Goal: Task Accomplishment & Management: Complete application form

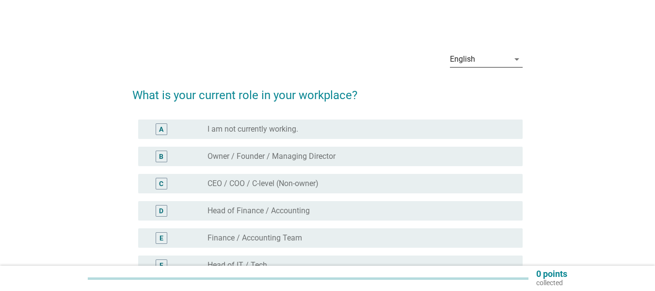
click at [495, 60] on div "English" at bounding box center [479, 59] width 59 height 16
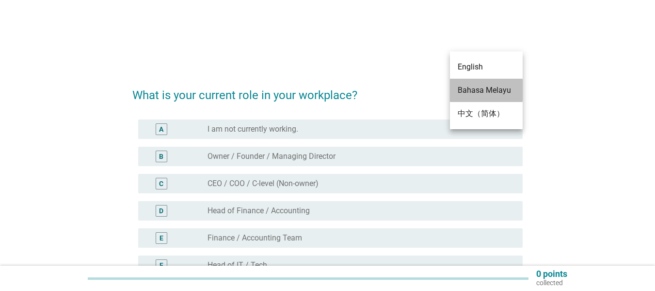
click at [481, 88] on div "Bahasa Melayu" at bounding box center [486, 90] width 57 height 12
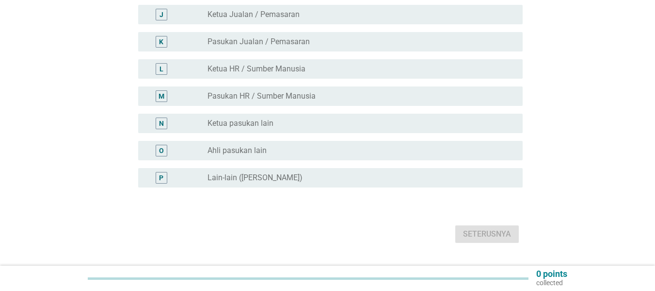
scroll to position [383, 0]
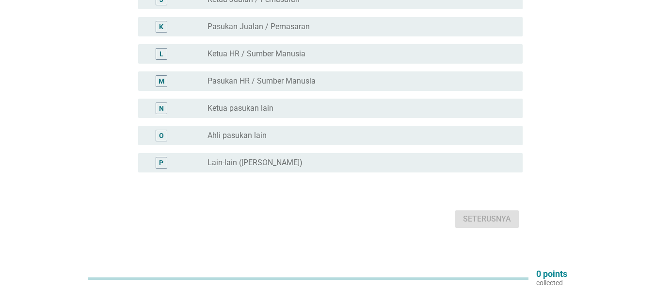
click at [227, 103] on label "Ketua pasukan lain" at bounding box center [241, 108] width 66 height 10
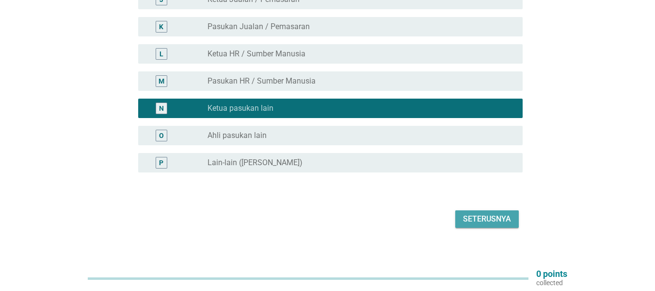
click at [488, 213] on div "Seterusnya" at bounding box center [487, 219] width 48 height 12
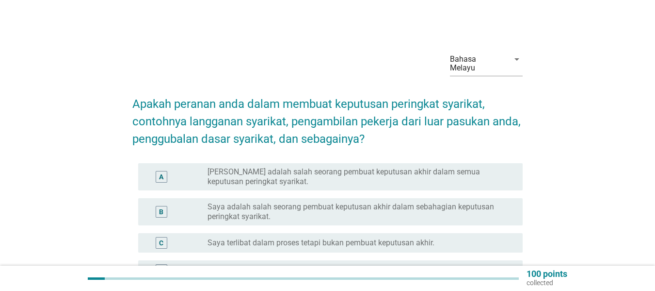
scroll to position [97, 0]
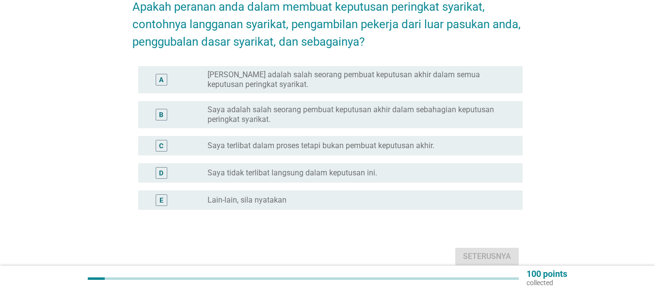
click at [238, 141] on label "Saya terlibat dalam proses tetapi bukan pembuat keputusan akhir." at bounding box center [321, 146] width 227 height 10
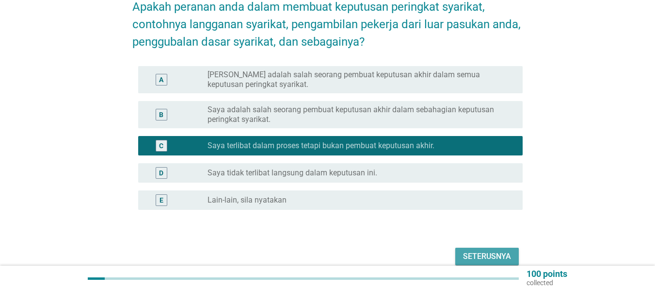
click at [501, 250] on div "Seterusnya" at bounding box center [487, 256] width 48 height 12
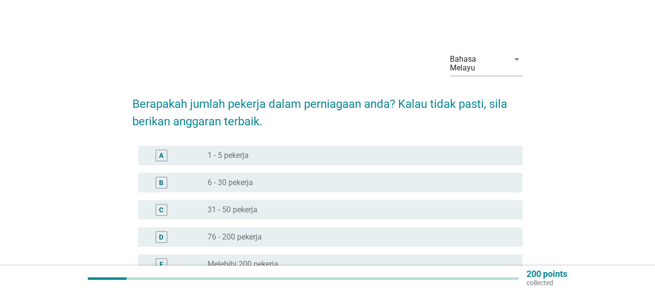
click at [228, 150] on label "1 - 5 pekerja" at bounding box center [228, 155] width 41 height 10
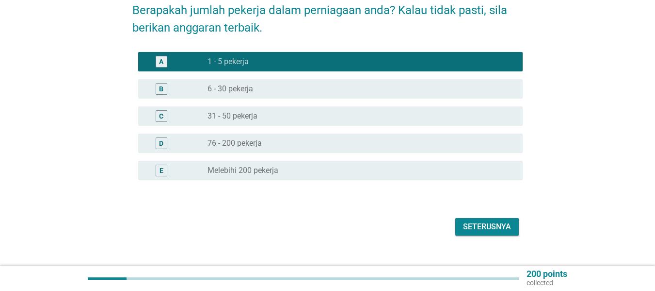
scroll to position [101, 0]
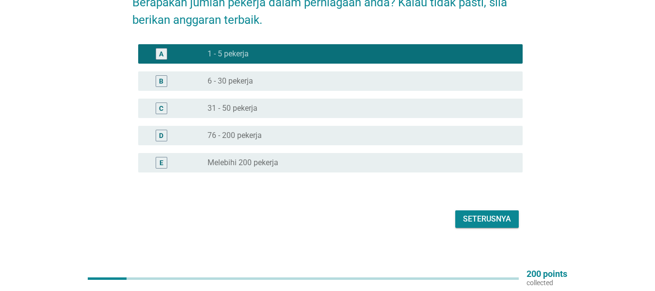
click at [484, 213] on div "Seterusnya" at bounding box center [487, 219] width 48 height 12
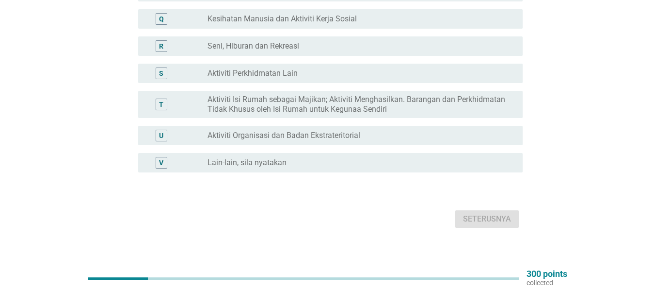
scroll to position [319, 0]
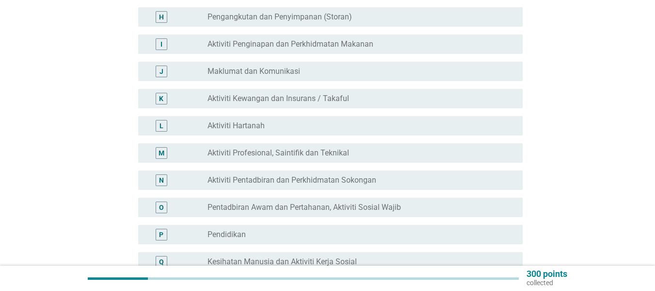
click at [248, 121] on label "Aktiviti Hartanah" at bounding box center [236, 126] width 57 height 10
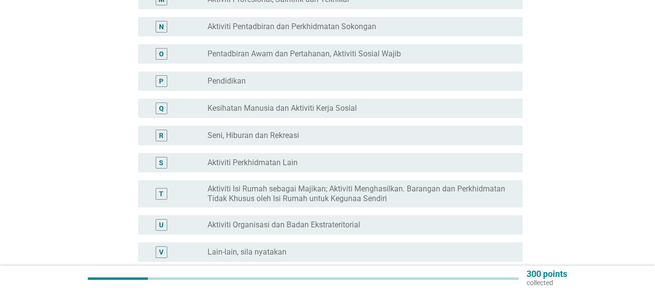
scroll to position [561, 0]
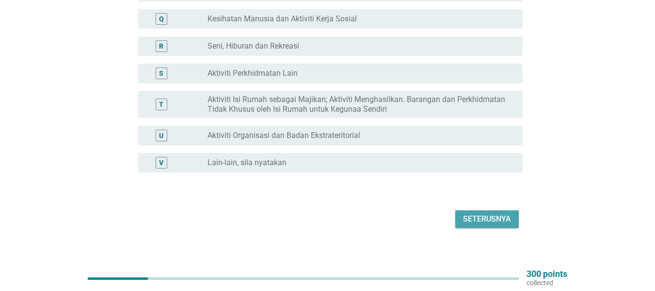
click at [488, 213] on div "Seterusnya" at bounding box center [487, 219] width 48 height 12
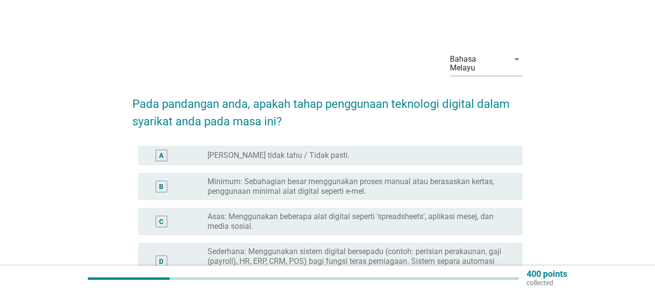
scroll to position [49, 0]
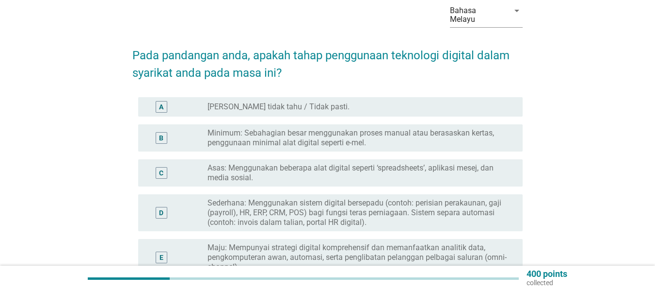
click at [234, 163] on label "Asas: Menggunakan beberapa alat digital seperti ‘spreadsheets’, aplikasi mesej,…" at bounding box center [358, 172] width 300 height 19
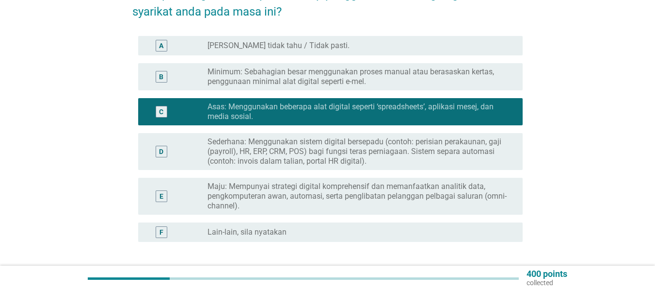
scroll to position [179, 0]
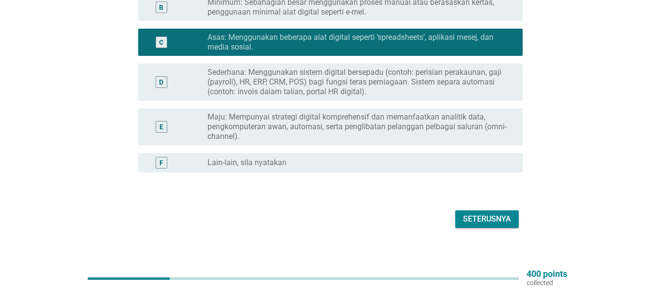
click at [473, 213] on div "Seterusnya" at bounding box center [487, 219] width 48 height 12
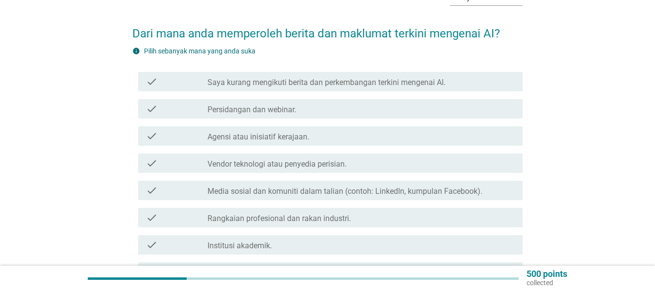
scroll to position [97, 0]
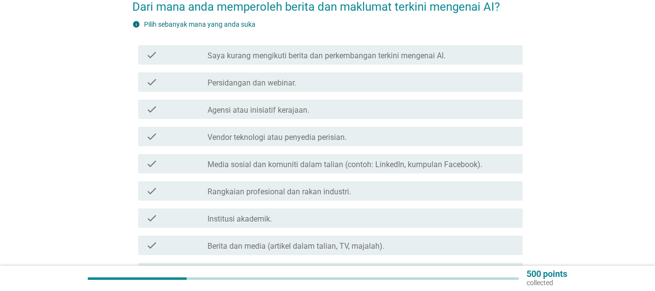
click at [252, 105] on label "Agensi atau inisiatif kerajaan." at bounding box center [259, 110] width 102 height 10
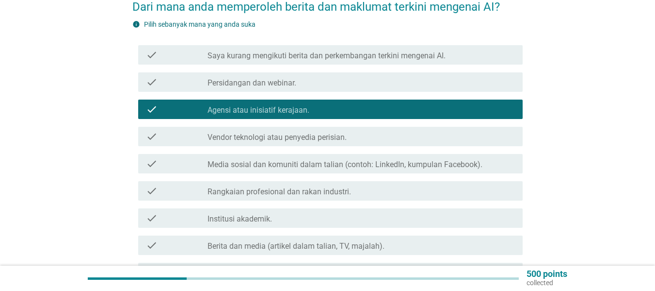
click at [236, 160] on label "Media sosial dan komuniti dalam talian (contoh: LinkedIn, kumpulan Facebook)." at bounding box center [345, 165] width 275 height 10
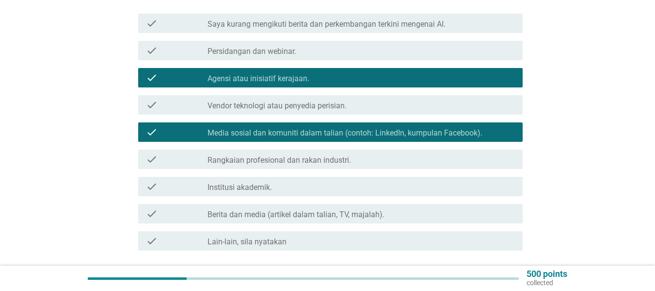
scroll to position [146, 0]
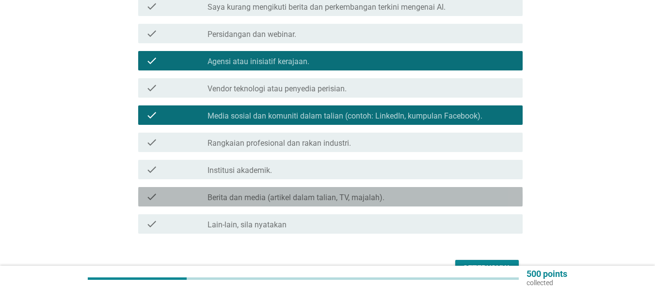
click at [261, 193] on label "Berita dan media (artikel dalam talian, TV, majalah)." at bounding box center [296, 198] width 177 height 10
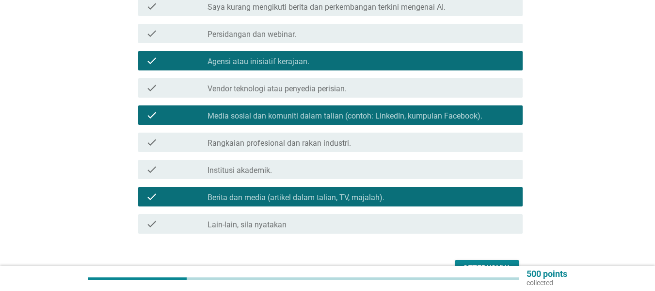
click at [488, 262] on div "Seterusnya" at bounding box center [487, 268] width 48 height 12
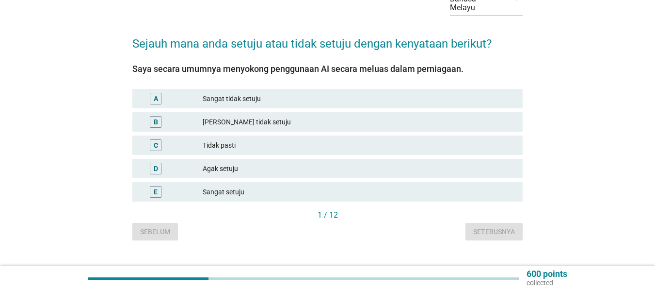
scroll to position [70, 0]
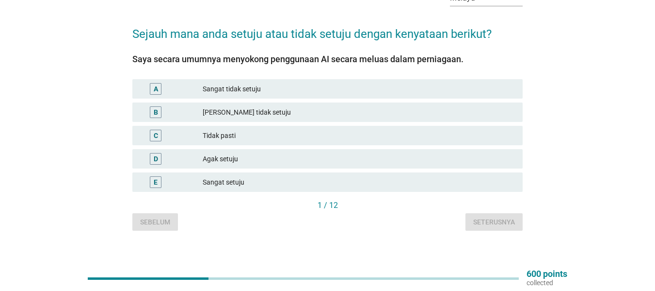
click at [213, 153] on div "Agak setuju" at bounding box center [359, 159] width 312 height 12
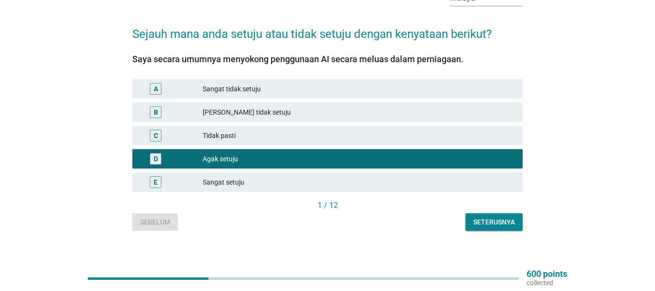
click at [482, 221] on button "Seterusnya" at bounding box center [494, 221] width 57 height 17
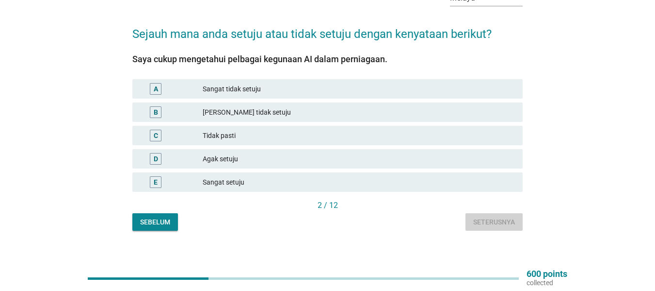
scroll to position [0, 0]
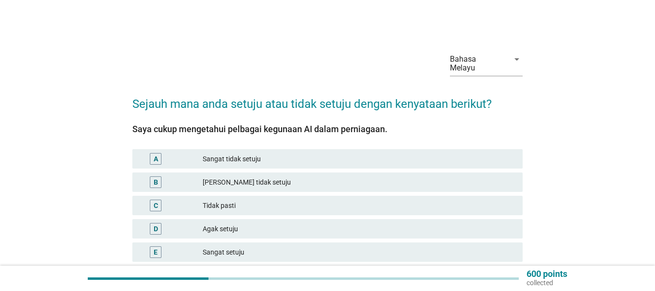
click at [220, 176] on div "[PERSON_NAME] tidak setuju" at bounding box center [359, 182] width 312 height 12
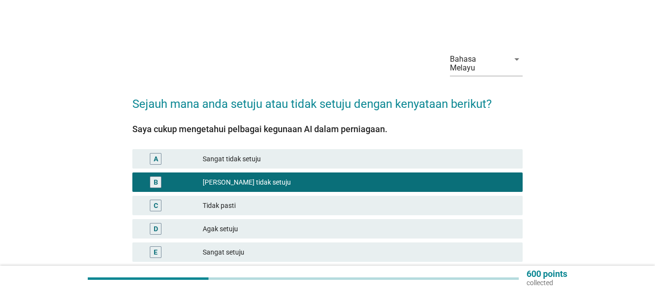
scroll to position [70, 0]
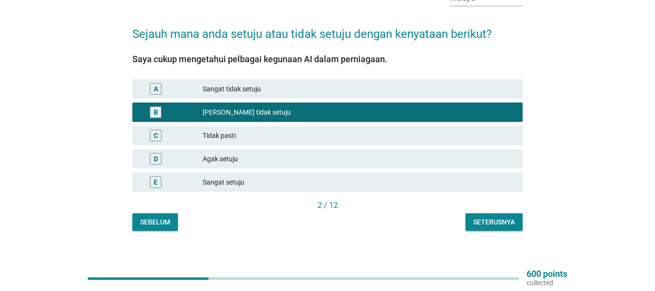
click at [473, 217] on div "Seterusnya" at bounding box center [494, 222] width 42 height 10
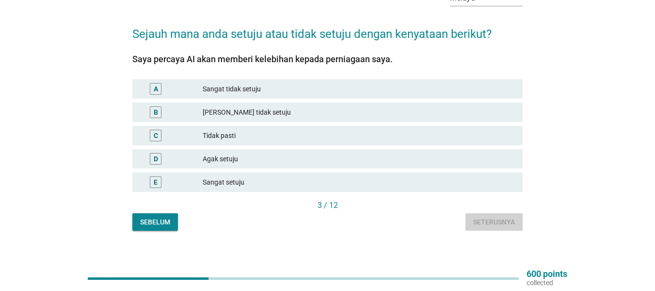
scroll to position [0, 0]
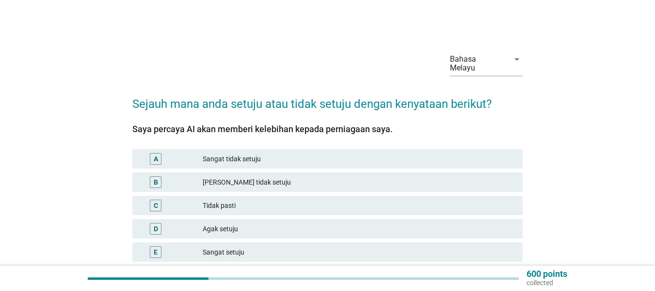
click at [215, 223] on div "Agak setuju" at bounding box center [359, 229] width 312 height 12
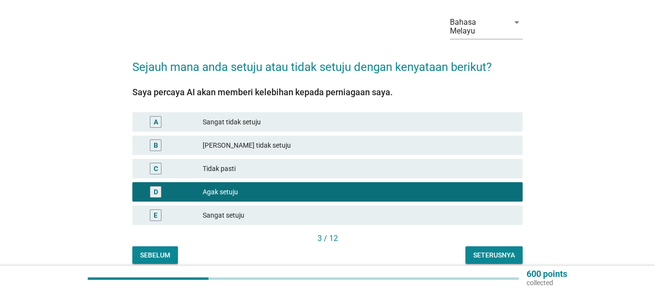
scroll to position [70, 0]
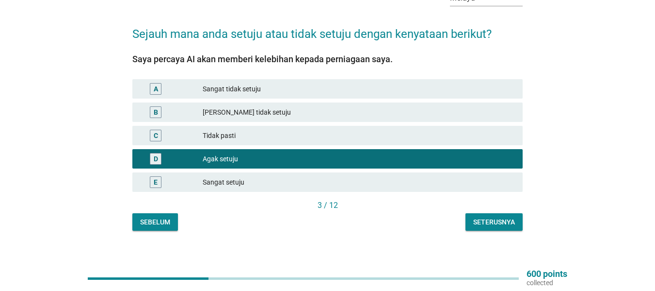
click at [493, 220] on button "Seterusnya" at bounding box center [494, 221] width 57 height 17
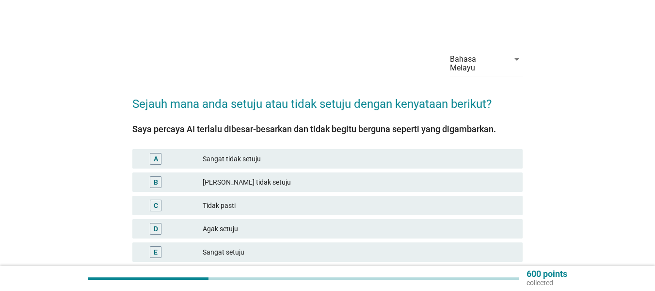
click at [229, 176] on div "[PERSON_NAME] tidak setuju" at bounding box center [359, 182] width 312 height 12
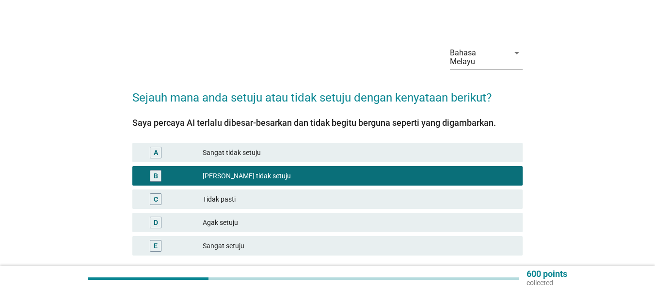
scroll to position [70, 0]
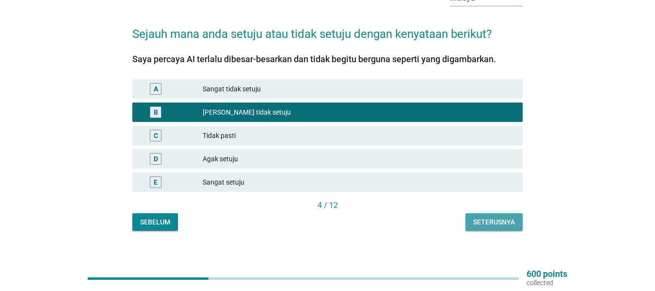
click at [484, 217] on div "Seterusnya" at bounding box center [494, 222] width 42 height 10
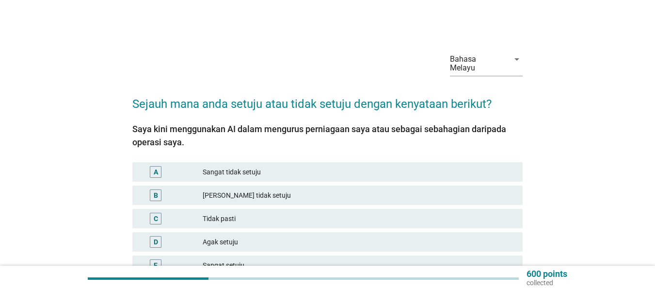
click at [227, 189] on div "[PERSON_NAME] tidak setuju" at bounding box center [359, 195] width 312 height 12
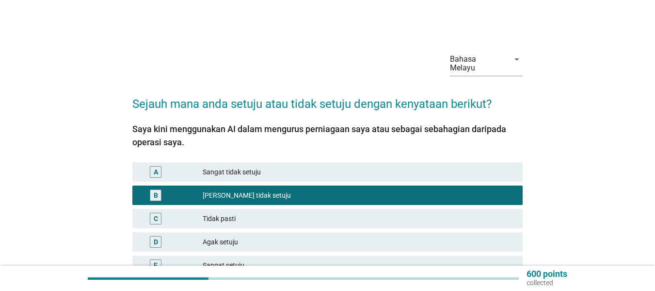
scroll to position [83, 0]
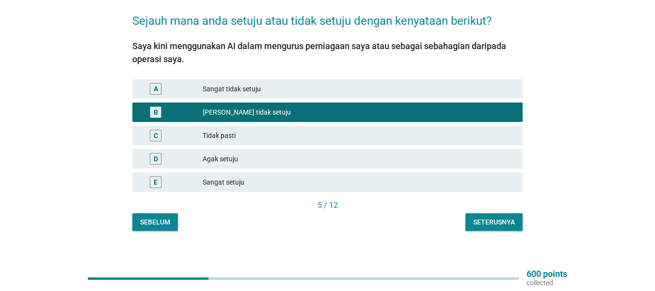
click at [488, 203] on div "5 / 12" at bounding box center [327, 206] width 391 height 14
click at [491, 217] on div "Seterusnya" at bounding box center [494, 222] width 42 height 10
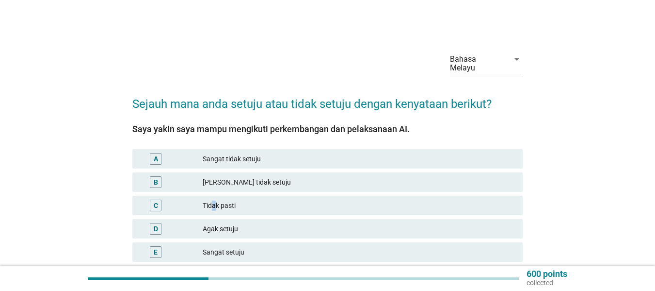
click at [223, 194] on div "C Tidak pasti" at bounding box center [327, 205] width 394 height 23
click at [224, 199] on div "Tidak pasti" at bounding box center [359, 205] width 312 height 12
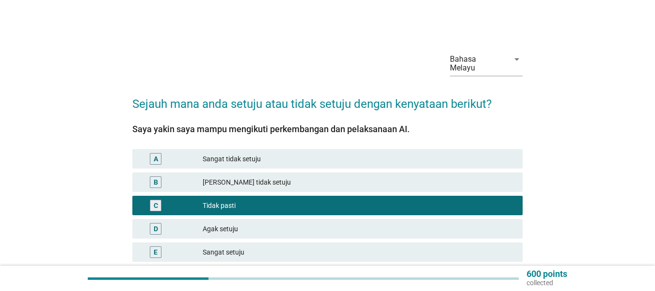
scroll to position [70, 0]
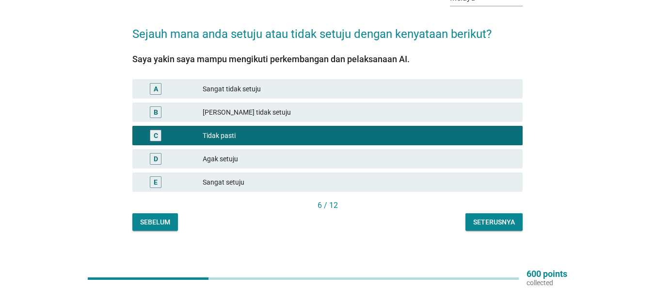
click at [475, 217] on div "Seterusnya" at bounding box center [494, 222] width 42 height 10
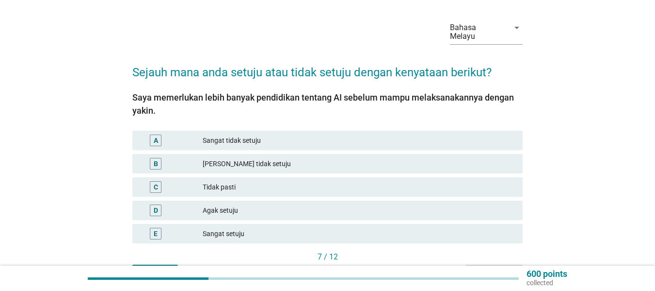
scroll to position [49, 0]
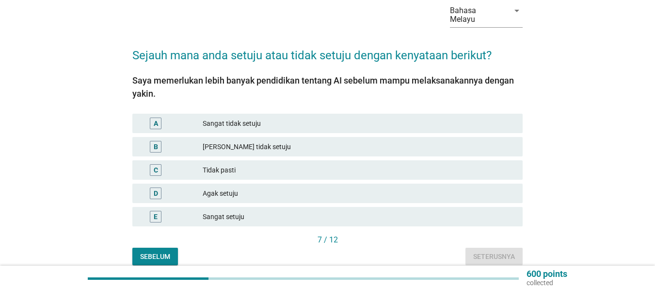
click at [229, 211] on div "Sangat setuju" at bounding box center [359, 217] width 312 height 12
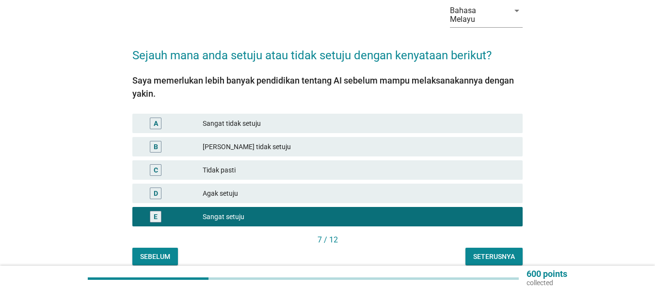
click at [529, 259] on div "Bahasa Melayu arrow_drop_down Sejauh mana anda setuju atau tidak setuju dengan …" at bounding box center [328, 129] width 406 height 285
click at [507, 251] on div "Seterusnya" at bounding box center [494, 256] width 42 height 10
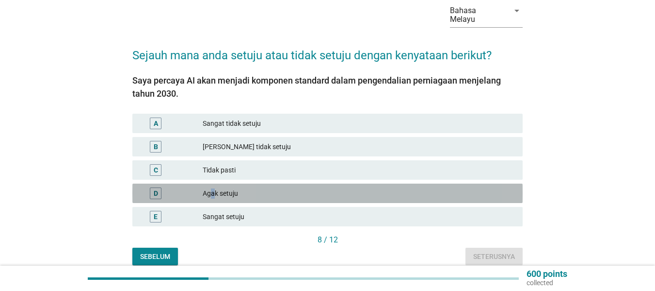
click at [212, 187] on div "Agak setuju" at bounding box center [359, 193] width 312 height 12
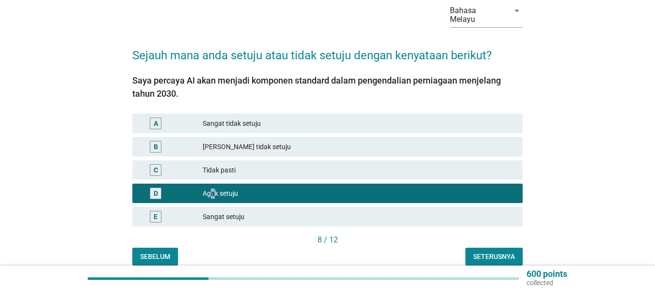
click at [482, 251] on div "Seterusnya" at bounding box center [494, 256] width 42 height 10
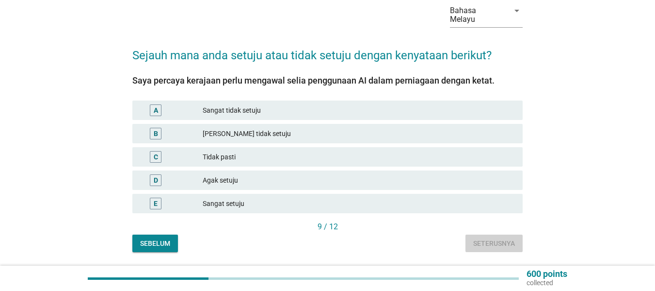
scroll to position [0, 0]
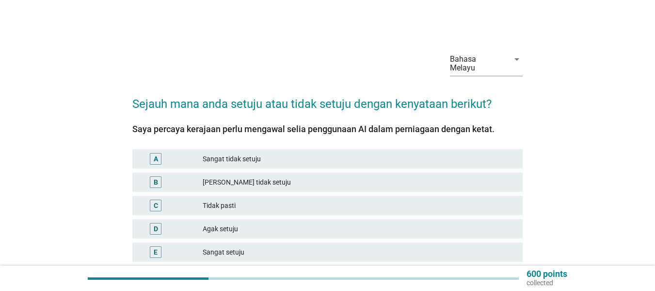
click at [238, 246] on div "Sangat setuju" at bounding box center [359, 252] width 312 height 12
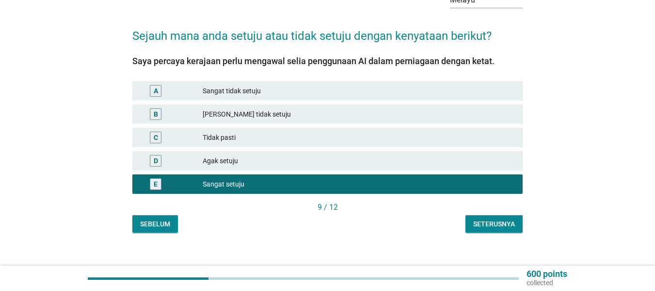
scroll to position [70, 0]
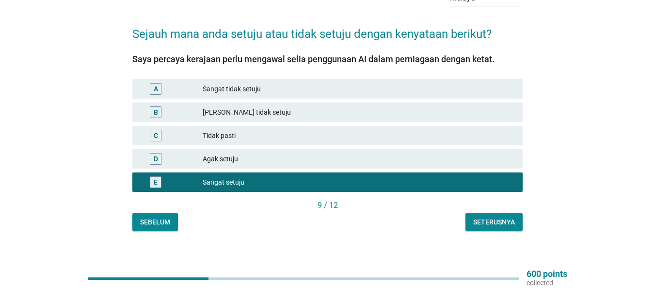
click at [491, 217] on div "Seterusnya" at bounding box center [494, 222] width 42 height 10
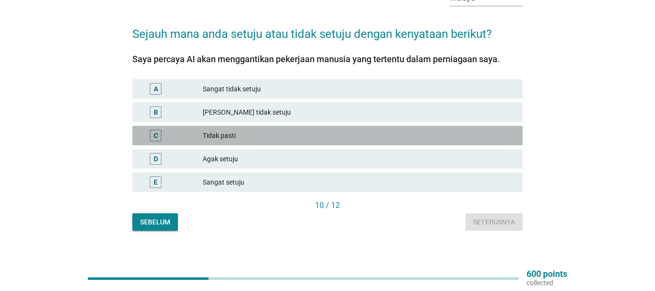
click at [219, 130] on div "Tidak pasti" at bounding box center [359, 136] width 312 height 12
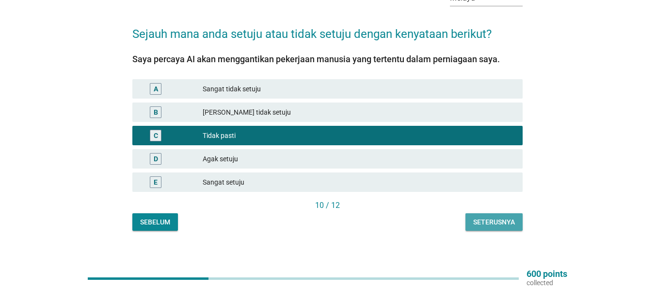
click at [476, 217] on div "Seterusnya" at bounding box center [494, 222] width 42 height 10
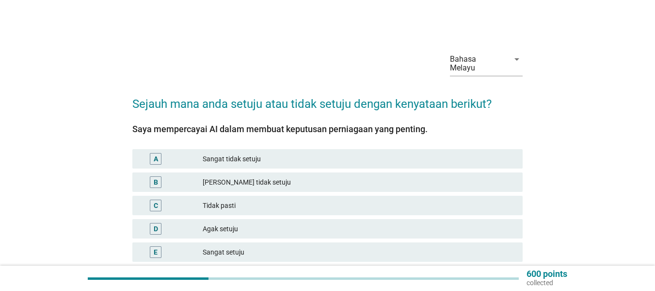
click at [218, 176] on div "[PERSON_NAME] tidak setuju" at bounding box center [359, 182] width 312 height 12
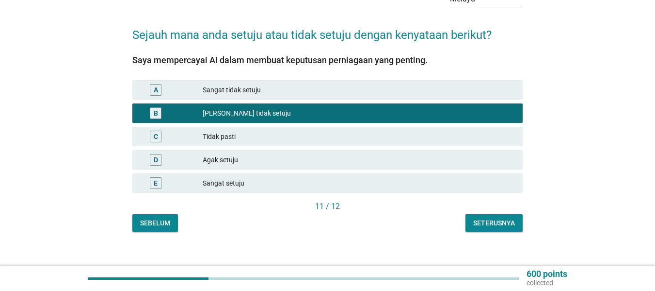
scroll to position [70, 0]
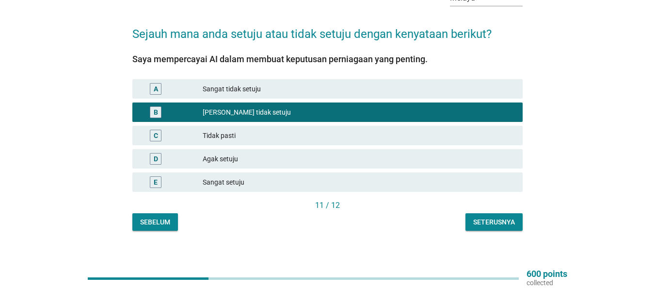
click at [489, 217] on div "Seterusnya" at bounding box center [494, 222] width 42 height 10
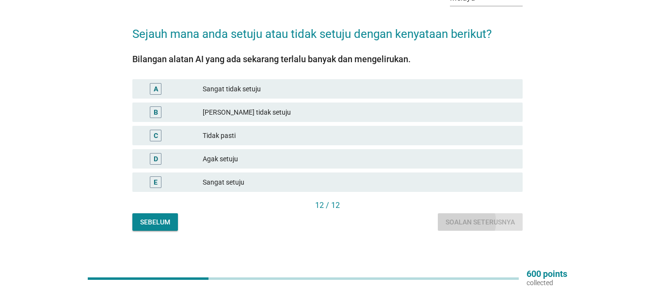
scroll to position [0, 0]
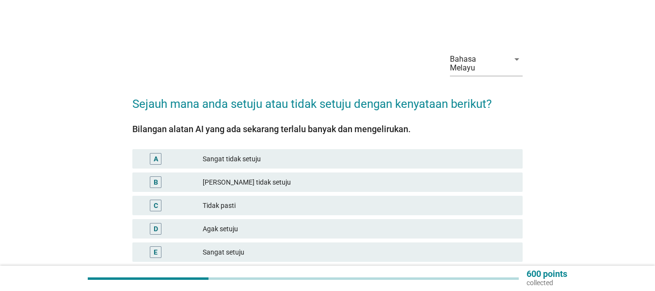
click at [225, 224] on div "Agak setuju" at bounding box center [359, 229] width 312 height 12
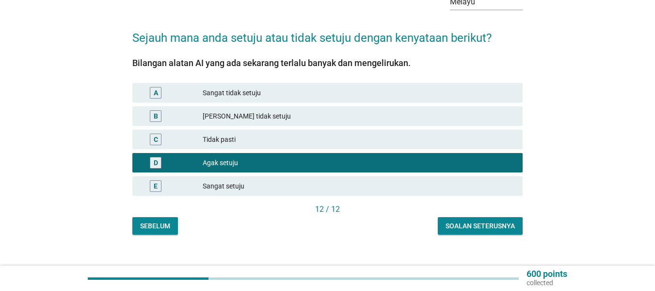
scroll to position [70, 0]
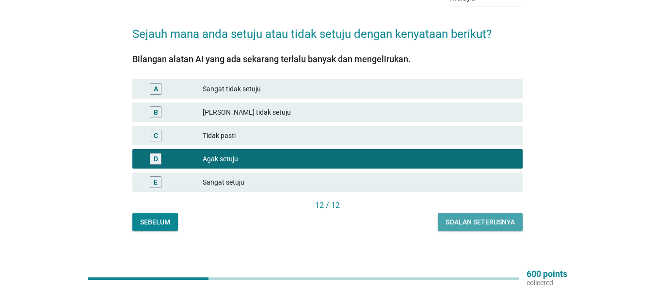
click at [447, 217] on div "Soalan seterusnya" at bounding box center [480, 222] width 69 height 10
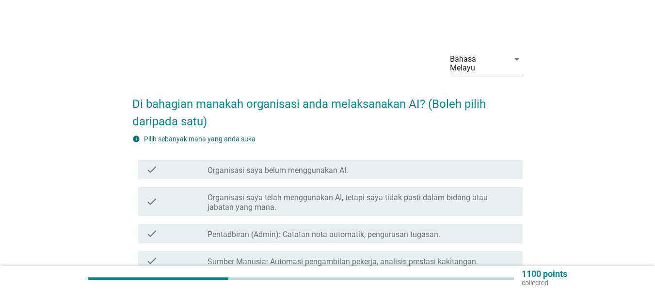
click at [325, 165] on label "Organisasi saya belum menggunakan AI." at bounding box center [278, 170] width 141 height 10
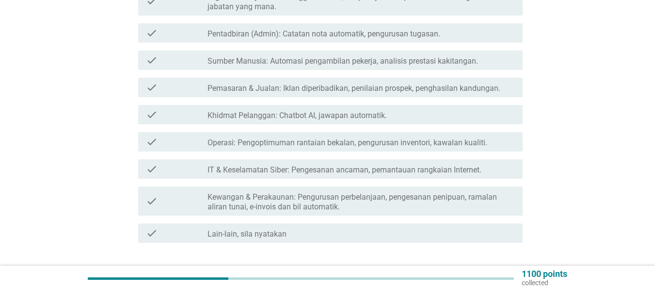
scroll to position [259, 0]
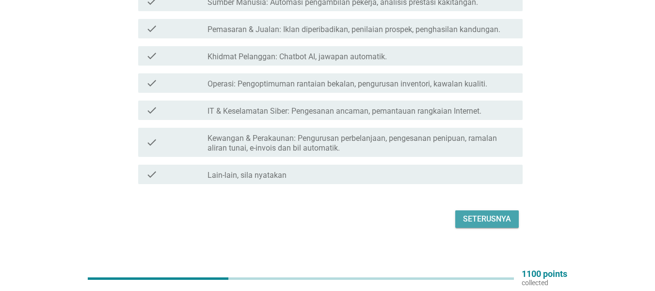
click at [490, 213] on div "Seterusnya" at bounding box center [487, 219] width 48 height 12
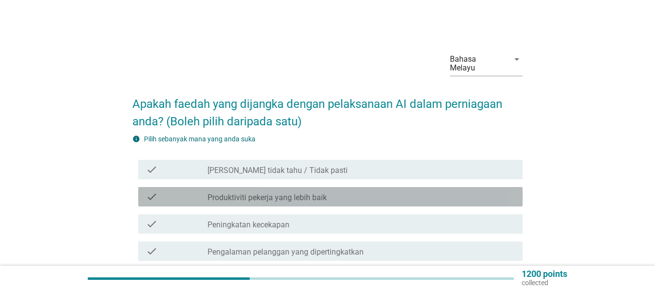
click at [295, 193] on label "Produktiviti pekerja yang lebih baik" at bounding box center [267, 198] width 119 height 10
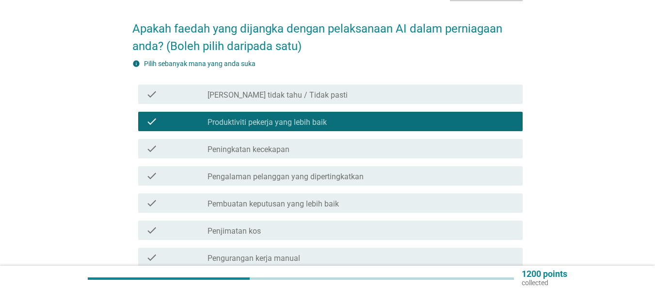
scroll to position [97, 0]
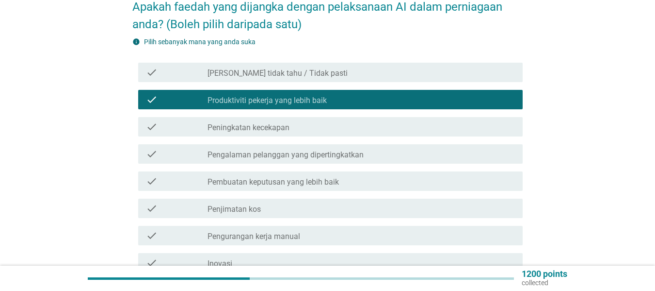
click at [256, 123] on label "Peningkatan kecekapan" at bounding box center [249, 128] width 82 height 10
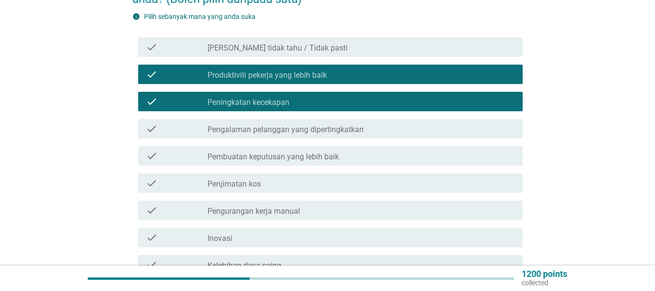
scroll to position [146, 0]
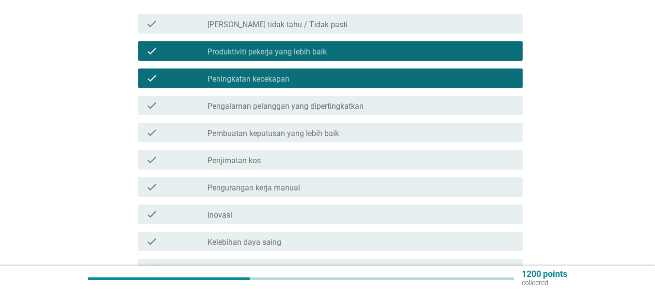
click at [247, 156] on label "Penjimatan kos" at bounding box center [234, 161] width 53 height 10
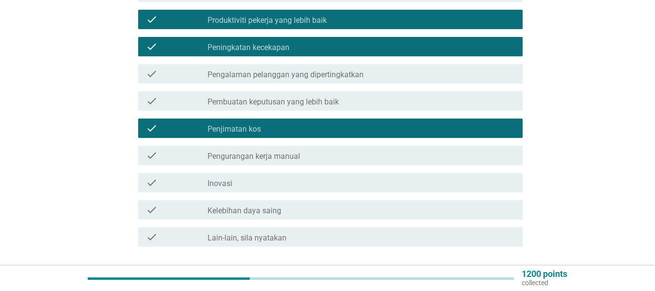
scroll to position [194, 0]
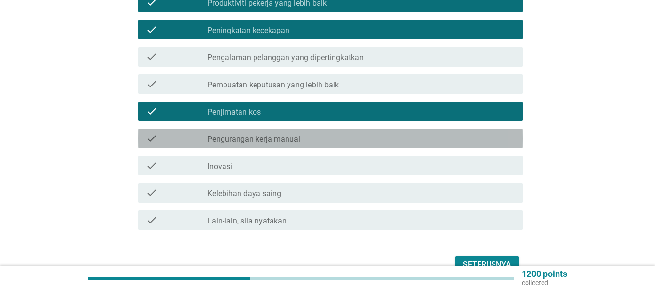
click at [277, 134] on label "Pengurangan kerja manual" at bounding box center [254, 139] width 93 height 10
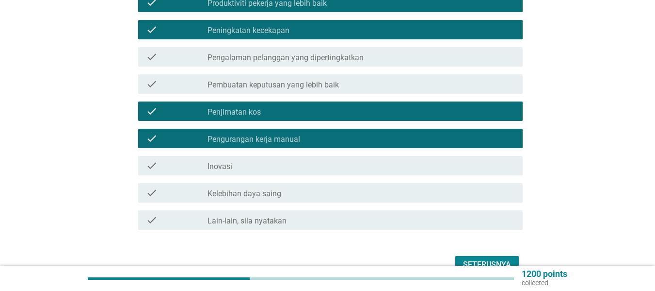
click at [479, 259] on div "Seterusnya" at bounding box center [487, 265] width 48 height 12
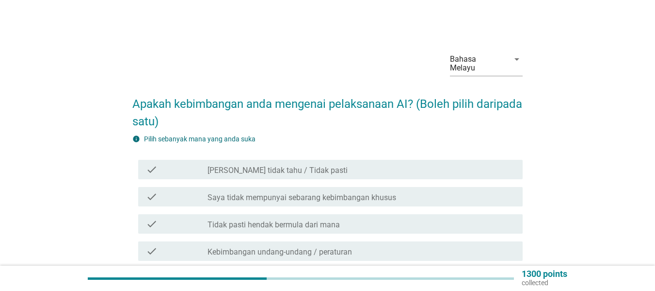
scroll to position [49, 0]
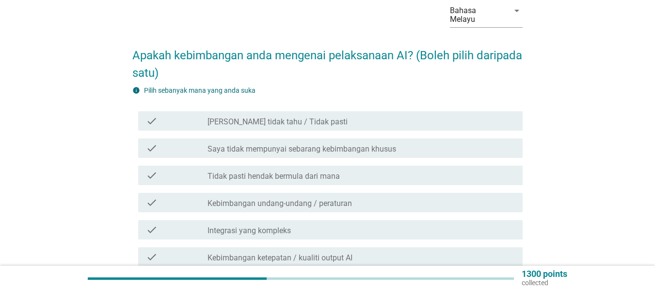
click at [294, 198] on label "Kebimbangan undang-undang / peraturan" at bounding box center [280, 203] width 145 height 10
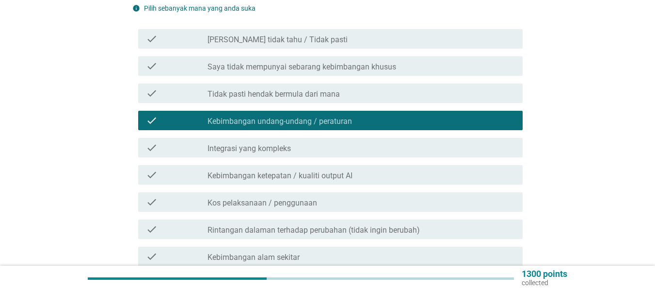
scroll to position [146, 0]
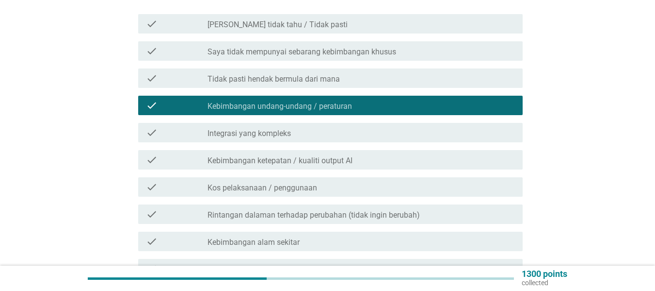
click at [251, 156] on label "Kebimbangan ketepatan / kualiti output AI" at bounding box center [280, 161] width 145 height 10
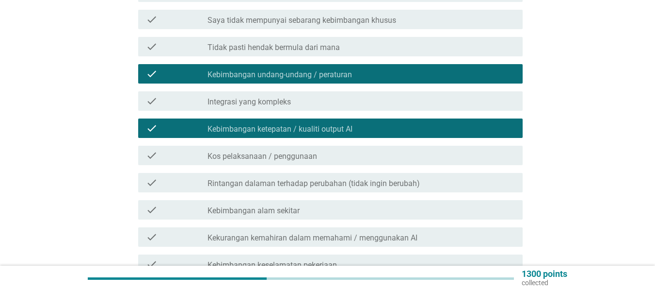
scroll to position [194, 0]
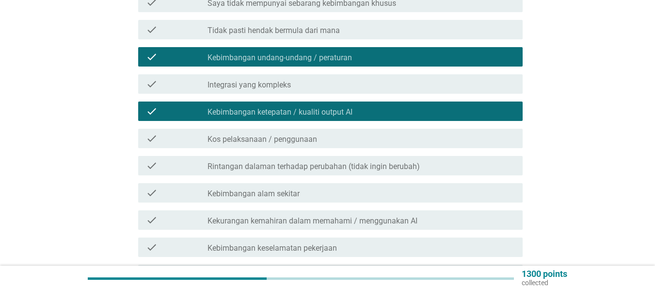
click at [253, 189] on label "Kebimbangan alam sekitar" at bounding box center [254, 194] width 92 height 10
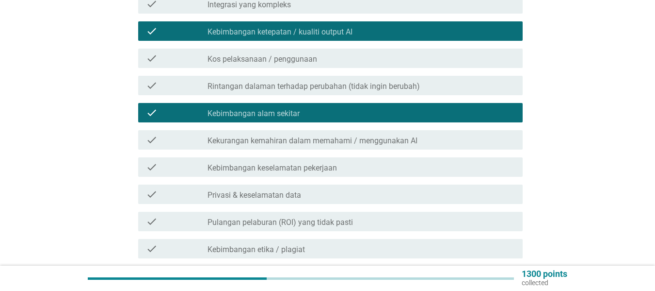
scroll to position [291, 0]
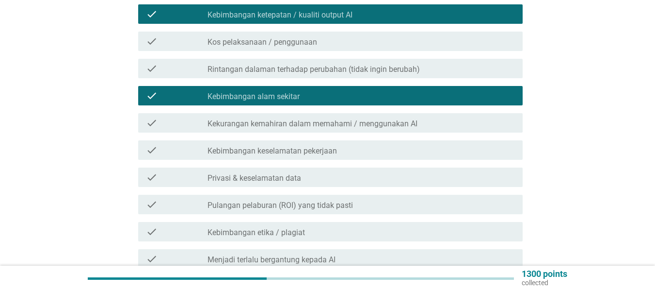
click at [276, 121] on div "check check_box_outline_blank Kekurangan kemahiran dalam memahami / menggunakan…" at bounding box center [330, 122] width 385 height 19
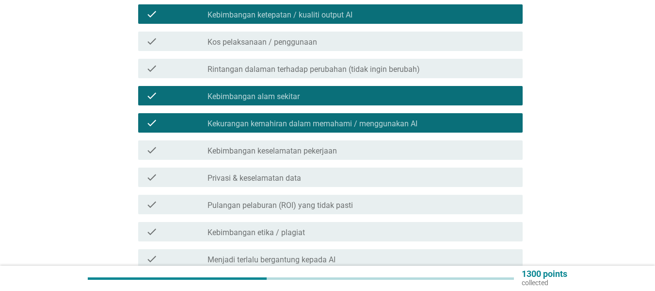
click at [320, 146] on label "Kebimbangan keselamatan pekerjaan" at bounding box center [273, 151] width 130 height 10
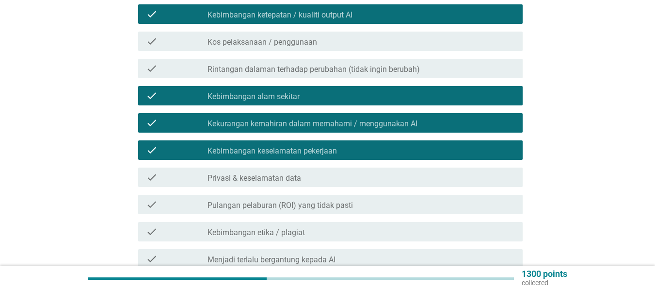
click at [313, 171] on div "check_box_outline_blank Privasi & keselamatan data" at bounding box center [362, 177] width 308 height 12
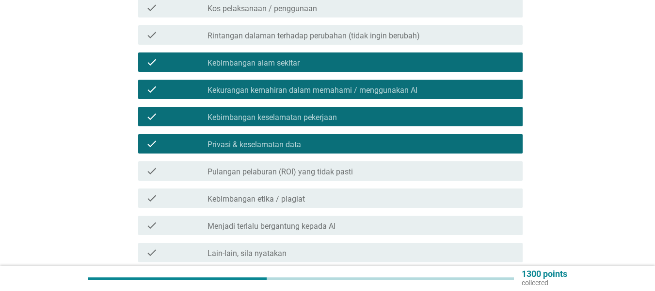
scroll to position [340, 0]
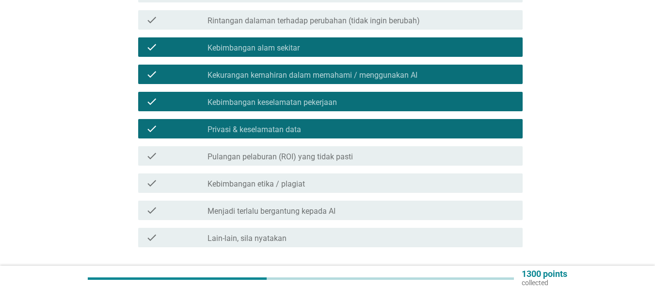
click at [310, 177] on div "check_box_outline_blank Kebimbangan etika / plagiat" at bounding box center [362, 183] width 308 height 12
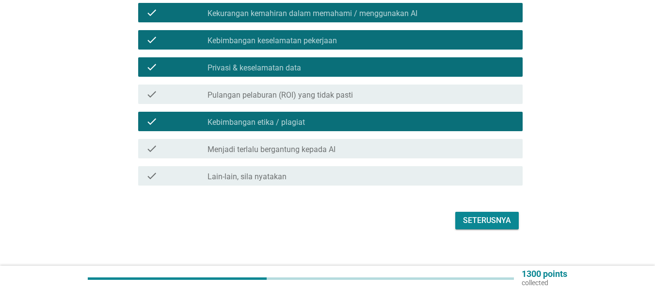
scroll to position [403, 0]
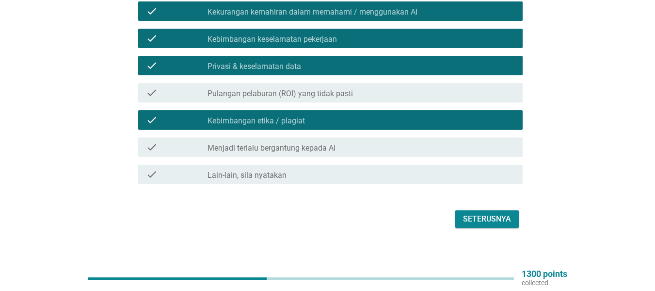
click at [279, 143] on label "Menjadi terlalu bergantung kepada AI" at bounding box center [272, 148] width 128 height 10
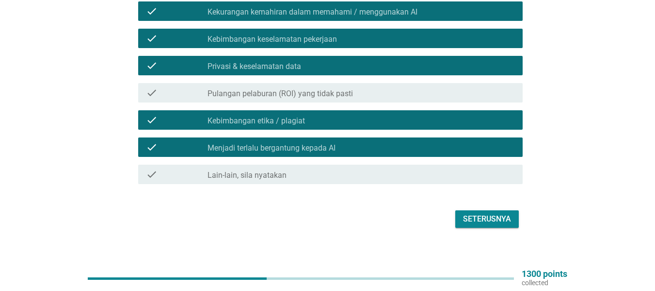
click at [470, 213] on div "Seterusnya" at bounding box center [487, 219] width 48 height 12
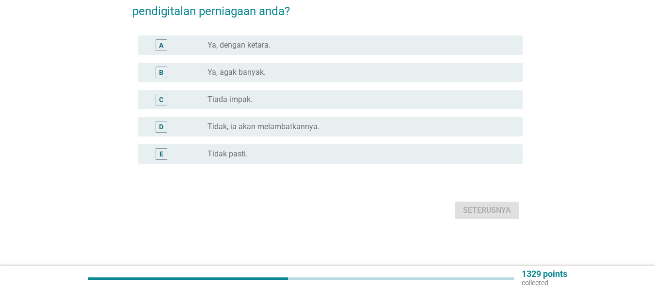
scroll to position [0, 0]
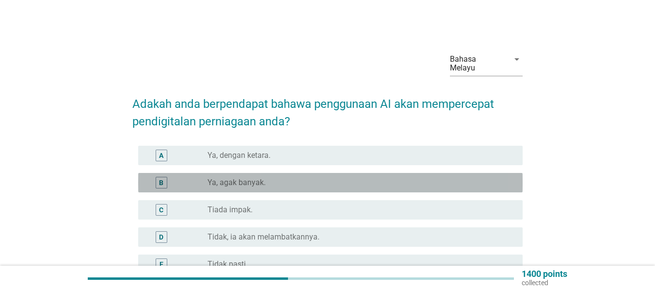
click at [173, 177] on div "B" at bounding box center [161, 183] width 31 height 12
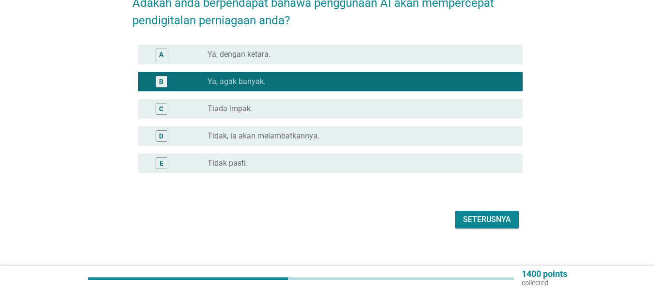
scroll to position [101, 0]
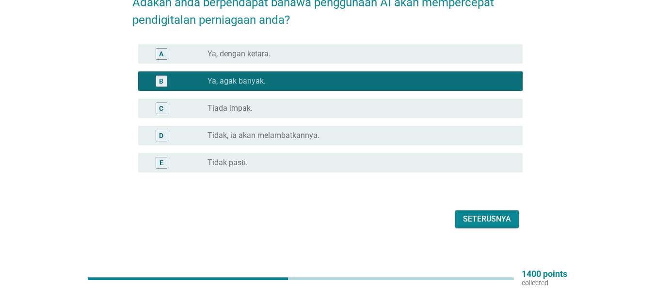
click at [472, 210] on button "Seterusnya" at bounding box center [488, 218] width 64 height 17
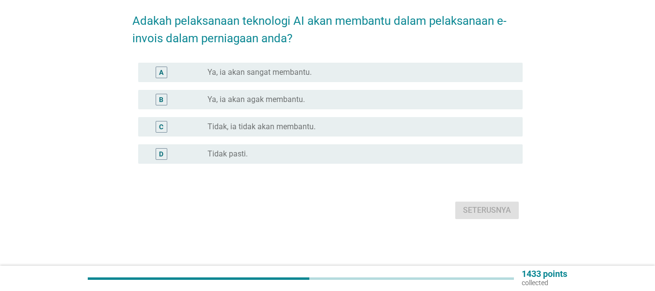
scroll to position [0, 0]
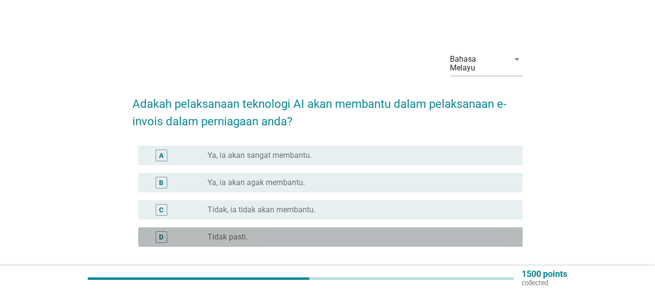
click at [172, 231] on div "D" at bounding box center [161, 237] width 31 height 12
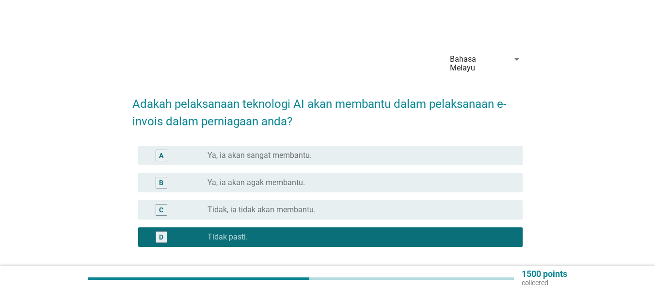
click at [181, 177] on div "B" at bounding box center [177, 183] width 62 height 12
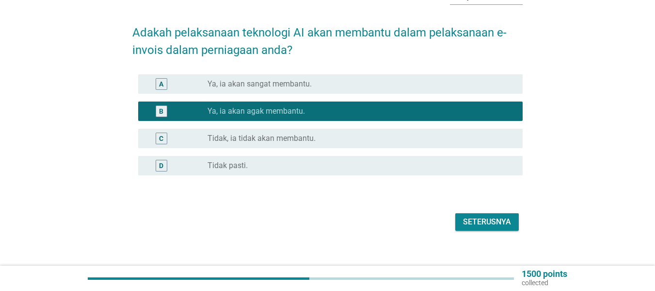
scroll to position [74, 0]
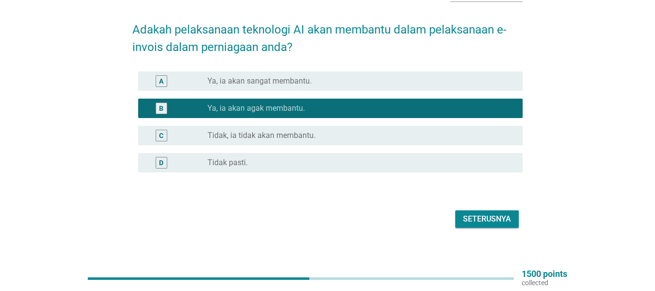
click at [475, 213] on div "Seterusnya" at bounding box center [487, 219] width 48 height 12
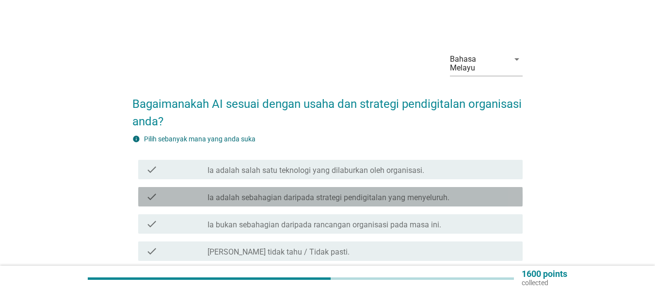
click at [240, 193] on label "Ia adalah sebahagian daripada strategi pendigitalan yang menyeluruh." at bounding box center [329, 198] width 242 height 10
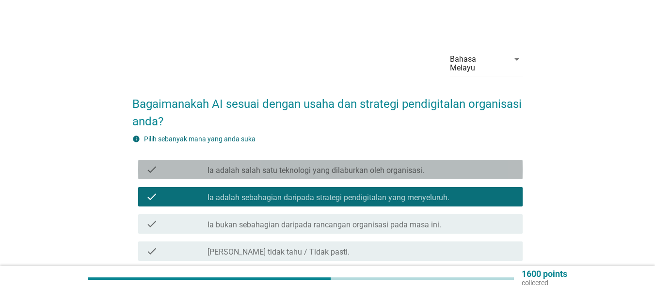
click at [239, 165] on label "Ia adalah salah satu teknologi yang dilaburkan oleh organisasi." at bounding box center [316, 170] width 217 height 10
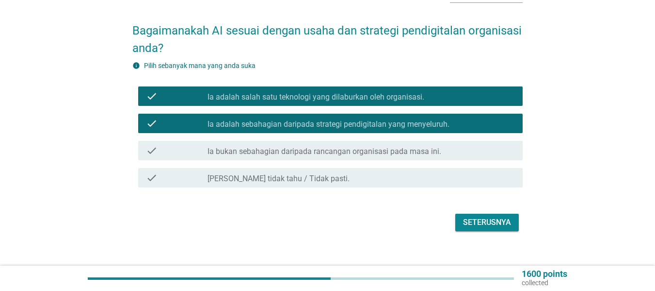
scroll to position [77, 0]
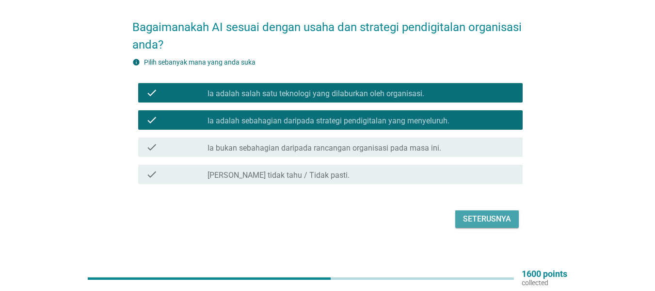
click at [472, 213] on div "Seterusnya" at bounding box center [487, 219] width 48 height 12
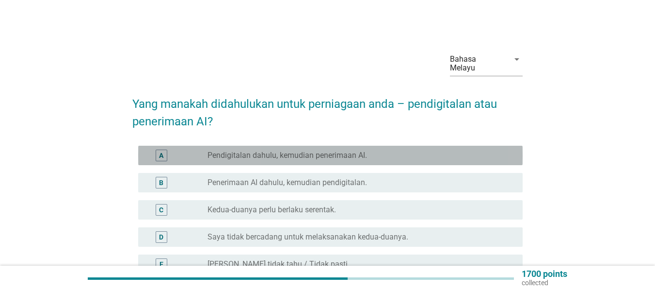
click at [246, 150] on label "Pendigitalan dahulu, kemudian penerimaan AI." at bounding box center [288, 155] width 160 height 10
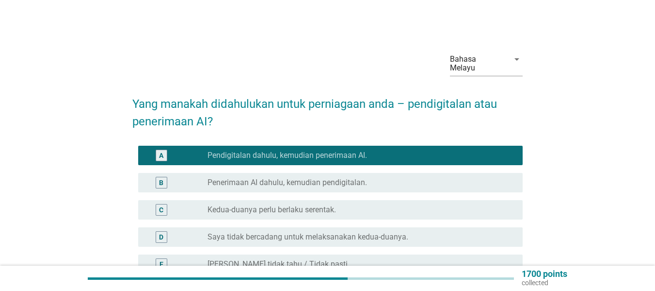
click at [267, 205] on label "Kedua-duanya perlu berlaku serentak." at bounding box center [272, 210] width 129 height 10
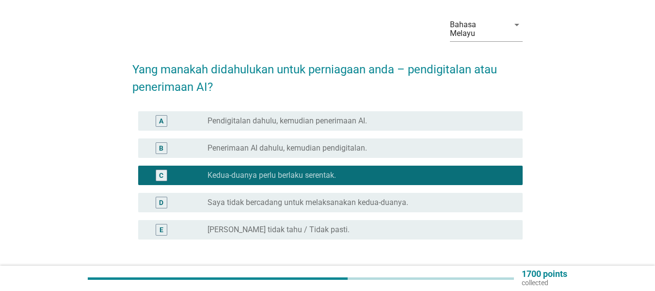
scroll to position [97, 0]
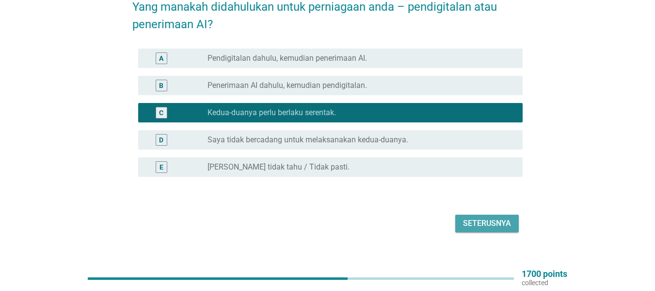
click at [468, 217] on div "Seterusnya" at bounding box center [487, 223] width 48 height 12
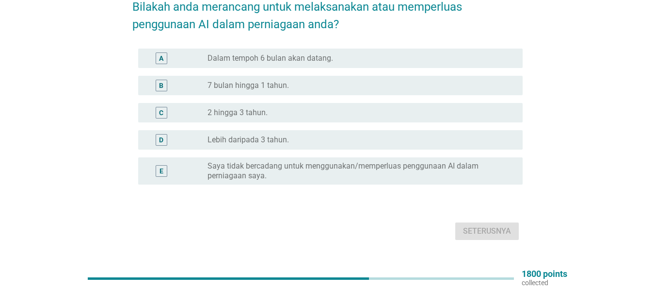
click at [256, 166] on label "Saya tidak bercadang untuk menggunakan/memperluas penggunaan AI dalam perniagaa…" at bounding box center [358, 170] width 300 height 19
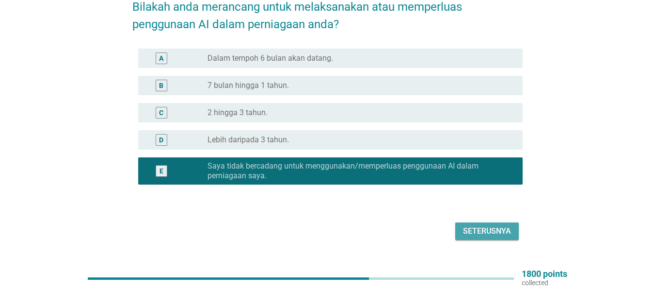
click at [477, 225] on div "Seterusnya" at bounding box center [487, 231] width 48 height 12
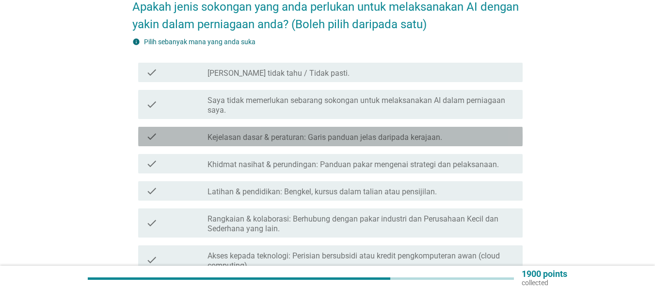
click at [281, 132] on label "Kejelasan dasar & peraturan: Garis panduan jelas daripada kerajaan." at bounding box center [325, 137] width 235 height 10
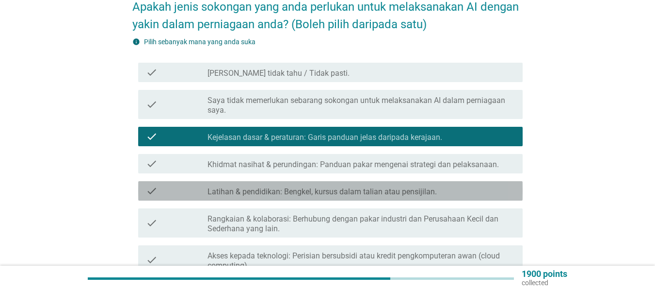
click at [241, 187] on label "Latihan & pendidikan: Bengkel, kursus dalam talian atau pensijilan." at bounding box center [322, 192] width 229 height 10
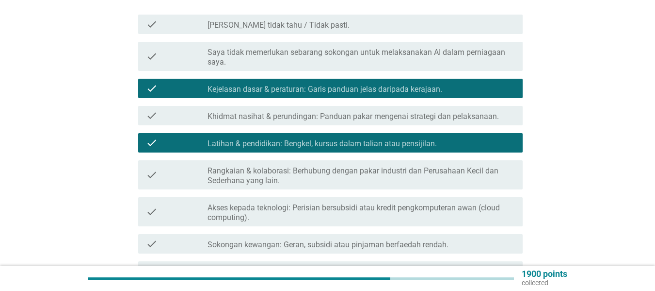
scroll to position [146, 0]
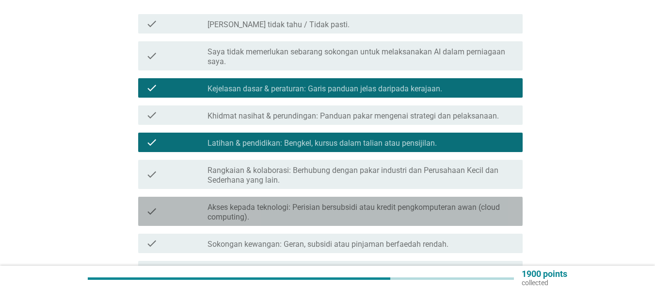
click at [232, 202] on label "Akses kepada teknologi: Perisian bersubsidi atau kredit pengkomputeran awan (cl…" at bounding box center [362, 211] width 308 height 19
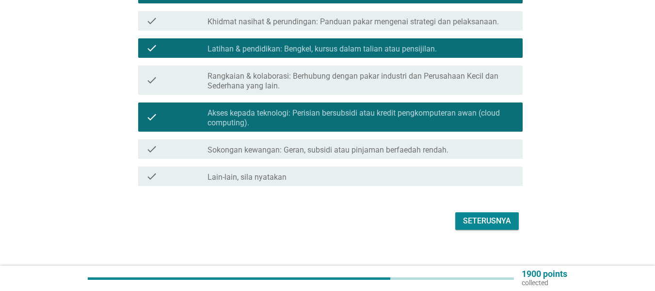
scroll to position [242, 0]
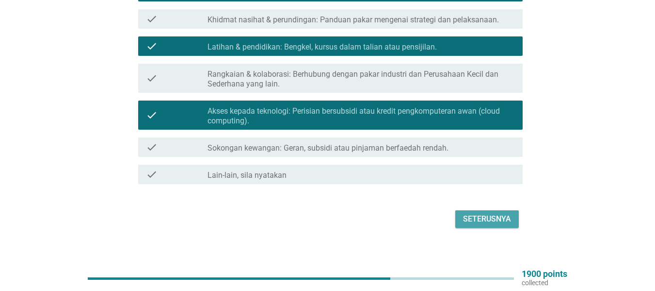
click at [472, 213] on div "Seterusnya" at bounding box center [487, 219] width 48 height 12
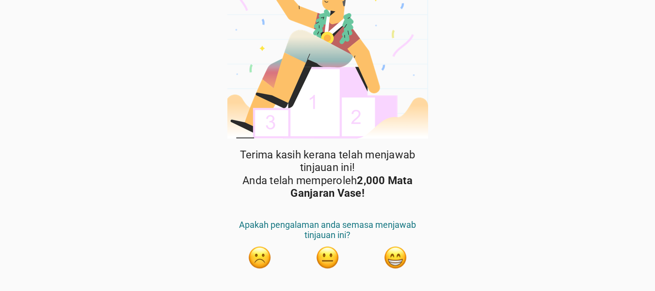
scroll to position [49, 0]
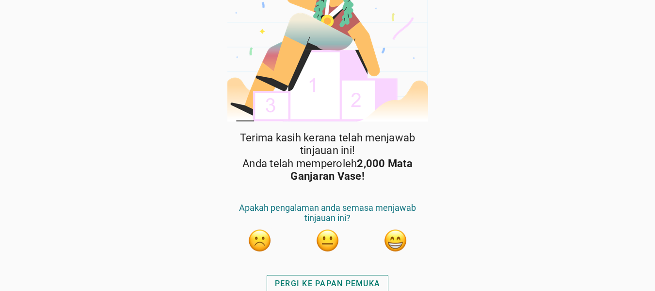
click at [396, 235] on button "button" at bounding box center [396, 240] width 24 height 24
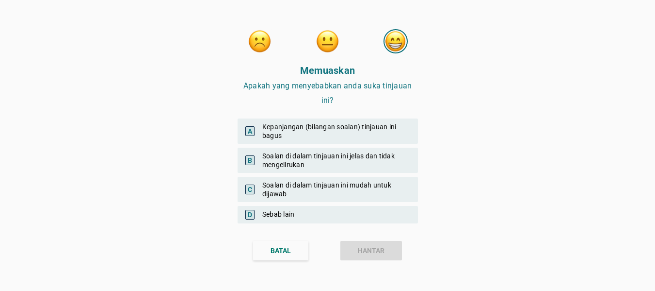
click at [296, 161] on div "B Soalan di dalam tinjauan ini jelas dan tidak mengelirukan" at bounding box center [328, 159] width 180 height 25
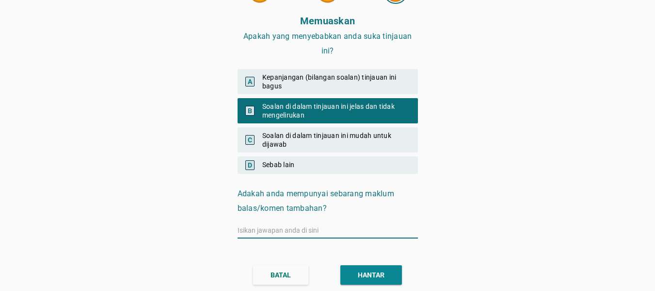
scroll to position [51, 0]
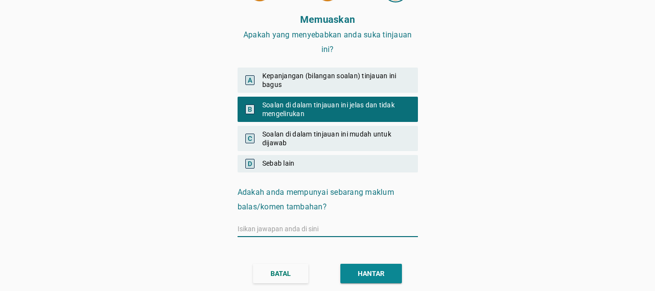
click at [369, 270] on button "HANTAR" at bounding box center [372, 272] width 62 height 19
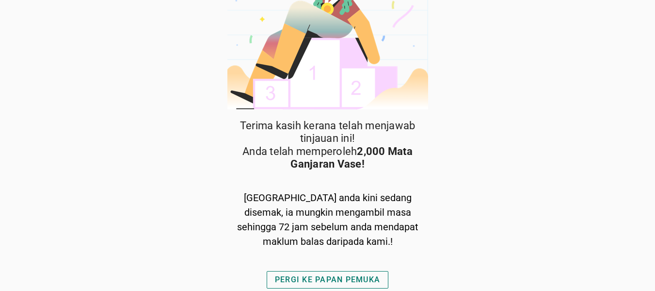
scroll to position [61, 0]
